Goal: Navigation & Orientation: Find specific page/section

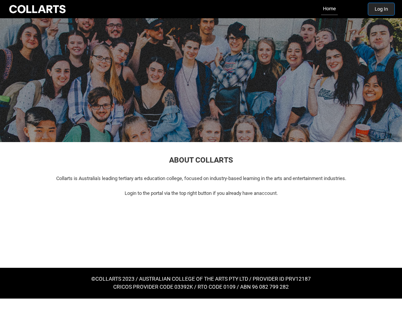
click at [383, 13] on button "Log In" at bounding box center [381, 9] width 26 height 12
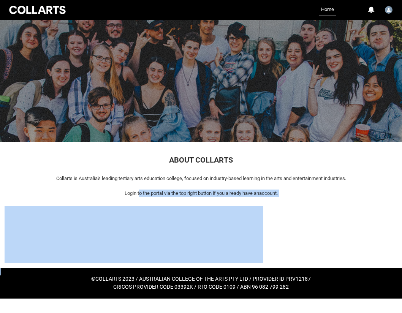
drag, startPoint x: 213, startPoint y: 196, endPoint x: 350, endPoint y: 208, distance: 137.5
click at [350, 208] on div "ABOUT COLLARTS Collarts is Australia's leading tertiary arts education college,…" at bounding box center [201, 205] width 402 height 126
click at [362, 192] on p "Login to the portal via the top right button if you already have an account." at bounding box center [201, 193] width 392 height 8
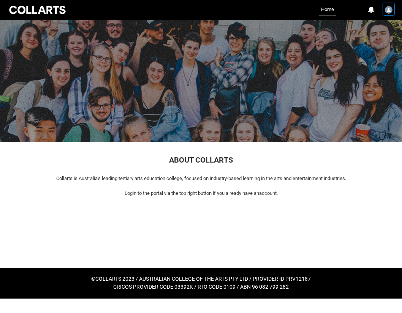
click at [388, 11] on img "User Profile Cas.Guerra" at bounding box center [388, 10] width 8 height 8
drag, startPoint x: 243, startPoint y: 94, endPoint x: 272, endPoint y: 2, distance: 96.4
click at [243, 91] on div at bounding box center [201, 80] width 402 height 124
click at [325, 9] on link "Home" at bounding box center [327, 10] width 17 height 12
click at [32, 8] on div at bounding box center [38, 10] width 60 height 11
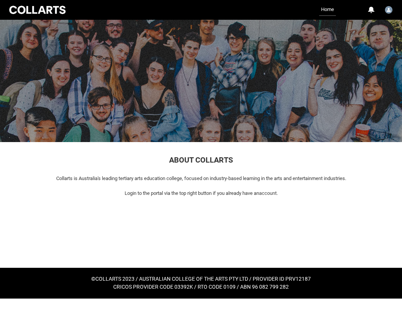
drag, startPoint x: 172, startPoint y: 196, endPoint x: 421, endPoint y: 194, distance: 249.0
click at [401, 194] on html "Loading × Sorry to interrupt CSS Error Refresh Skip to Main Content Collarts Ed…" at bounding box center [201, 149] width 402 height 298
click at [371, 9] on div "0" at bounding box center [370, 9] width 7 height 7
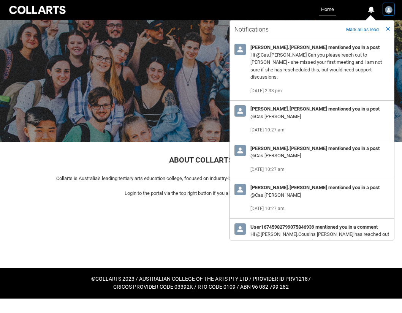
click at [385, 9] on img "User Profile Cas.Guerra" at bounding box center [388, 10] width 8 height 8
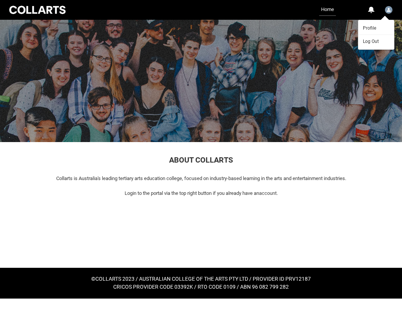
click at [325, 11] on link "Home" at bounding box center [327, 10] width 17 height 12
